Goal: Find specific page/section: Find specific page/section

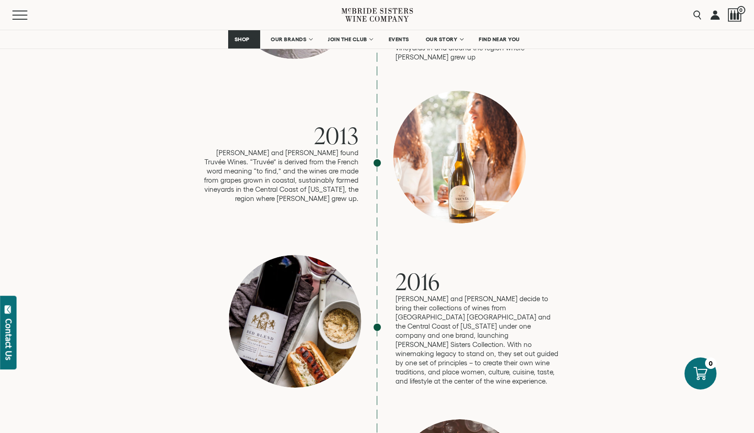
scroll to position [1052, 0]
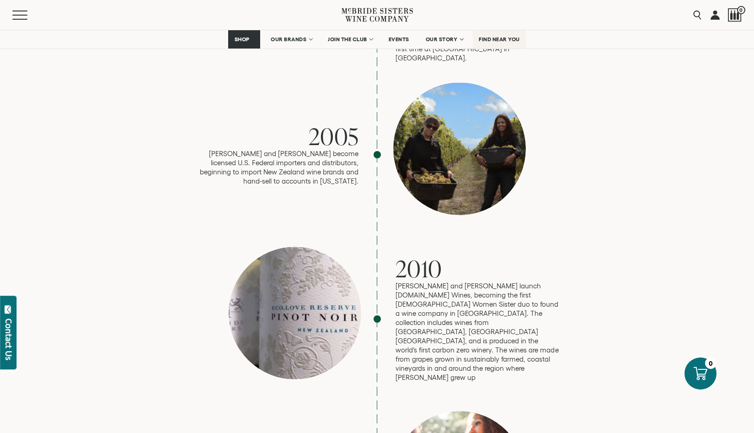
click at [500, 40] on span "FIND NEAR YOU" at bounding box center [499, 39] width 41 height 6
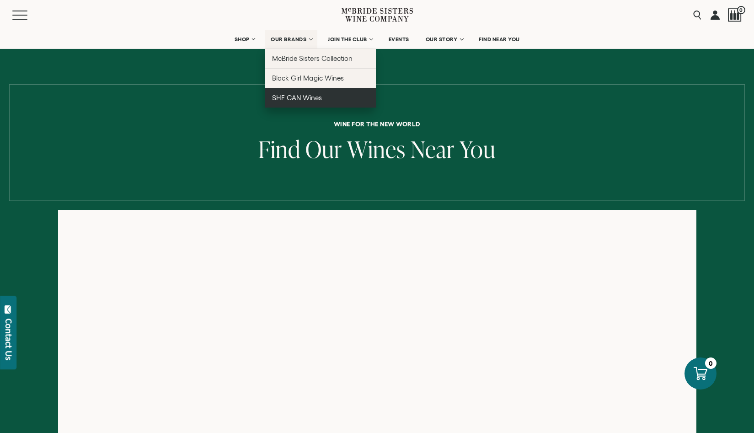
click at [289, 97] on span "SHE CAN Wines" at bounding box center [297, 98] width 50 height 8
